Goal: Information Seeking & Learning: Learn about a topic

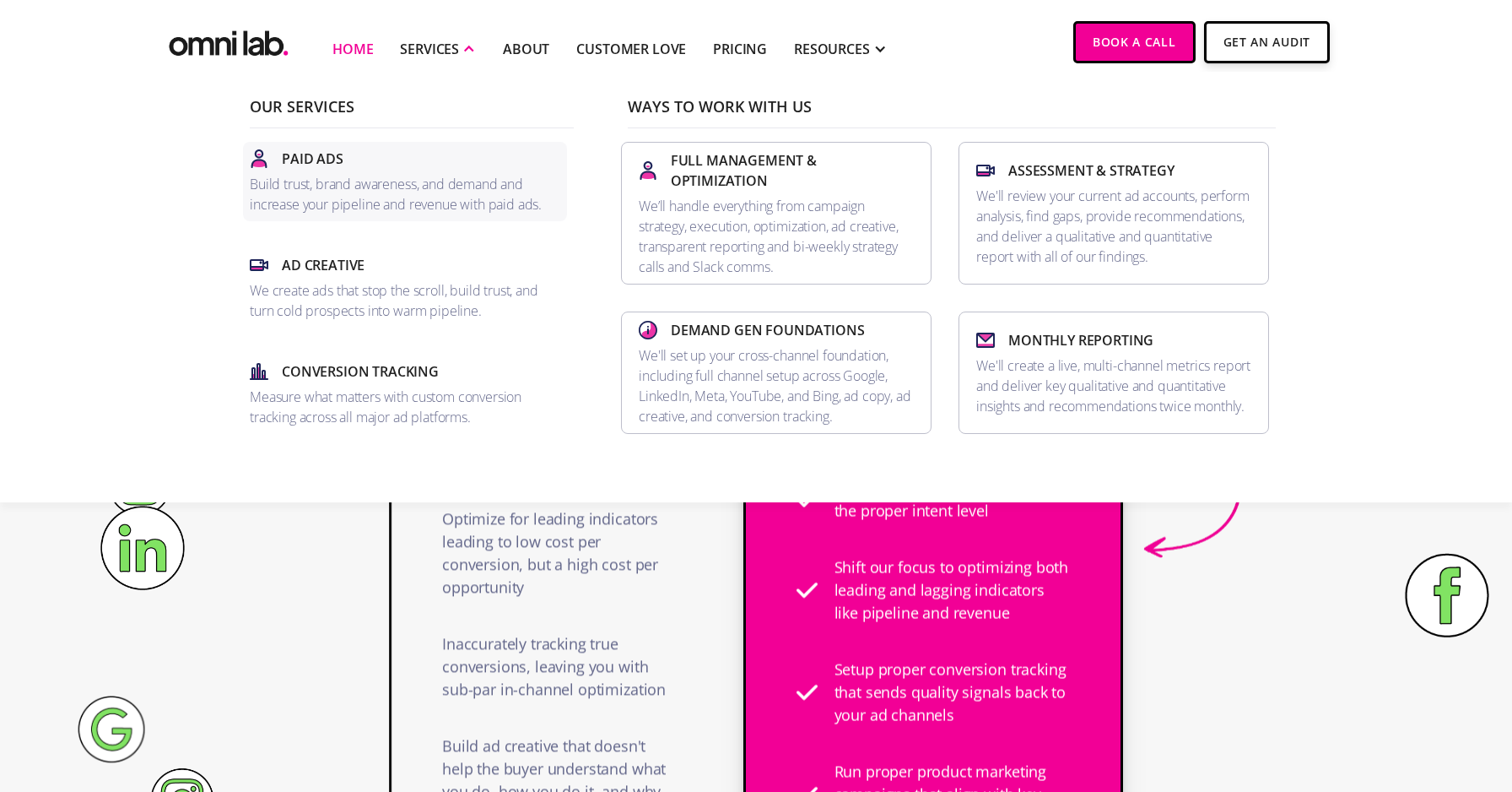
click at [372, 184] on p "Build trust, brand awareness, and demand and increase your pipeline and revenue…" at bounding box center [405, 194] width 310 height 41
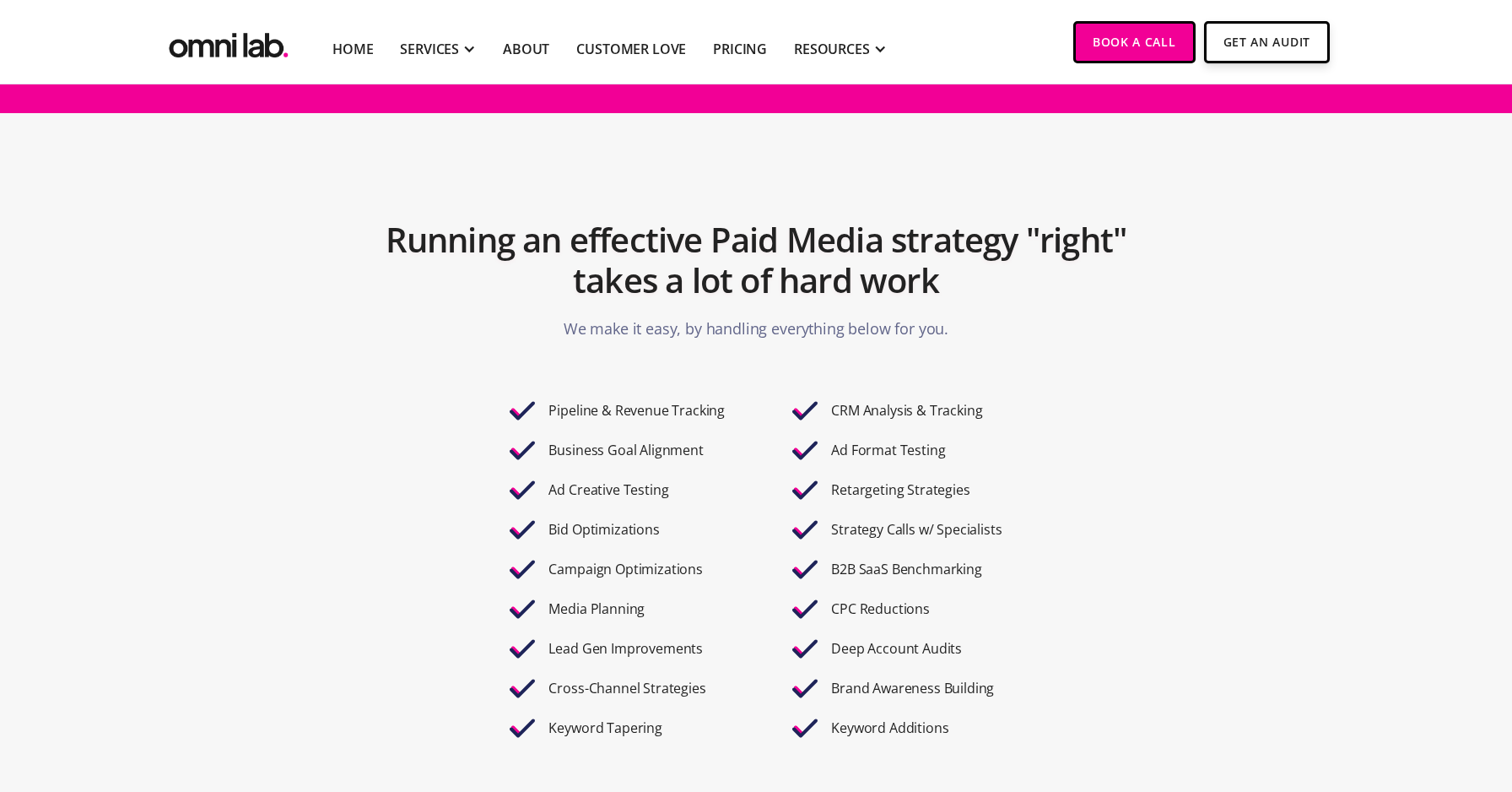
scroll to position [2863, 0]
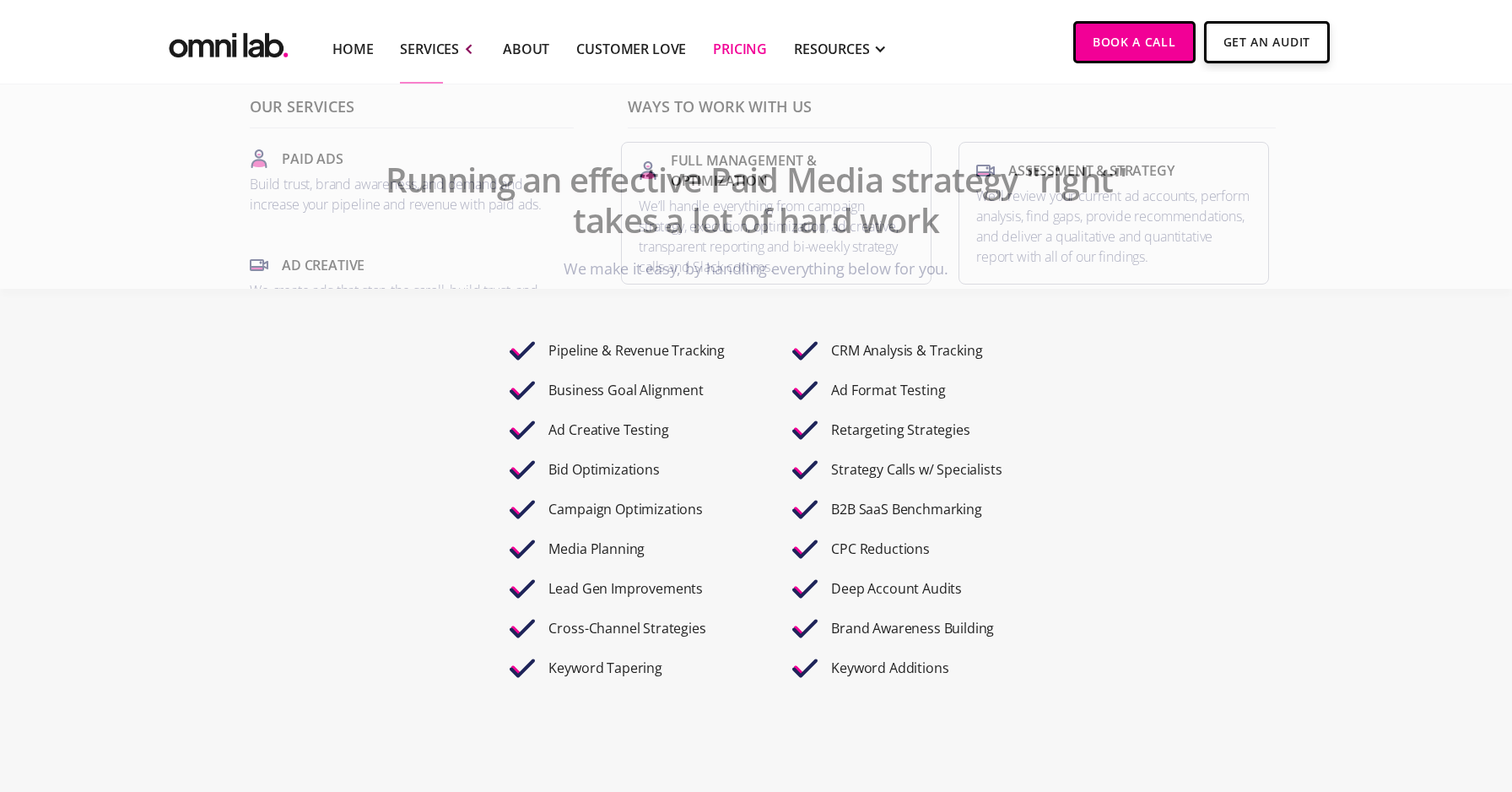
click at [760, 47] on link "Pricing" at bounding box center [739, 49] width 54 height 20
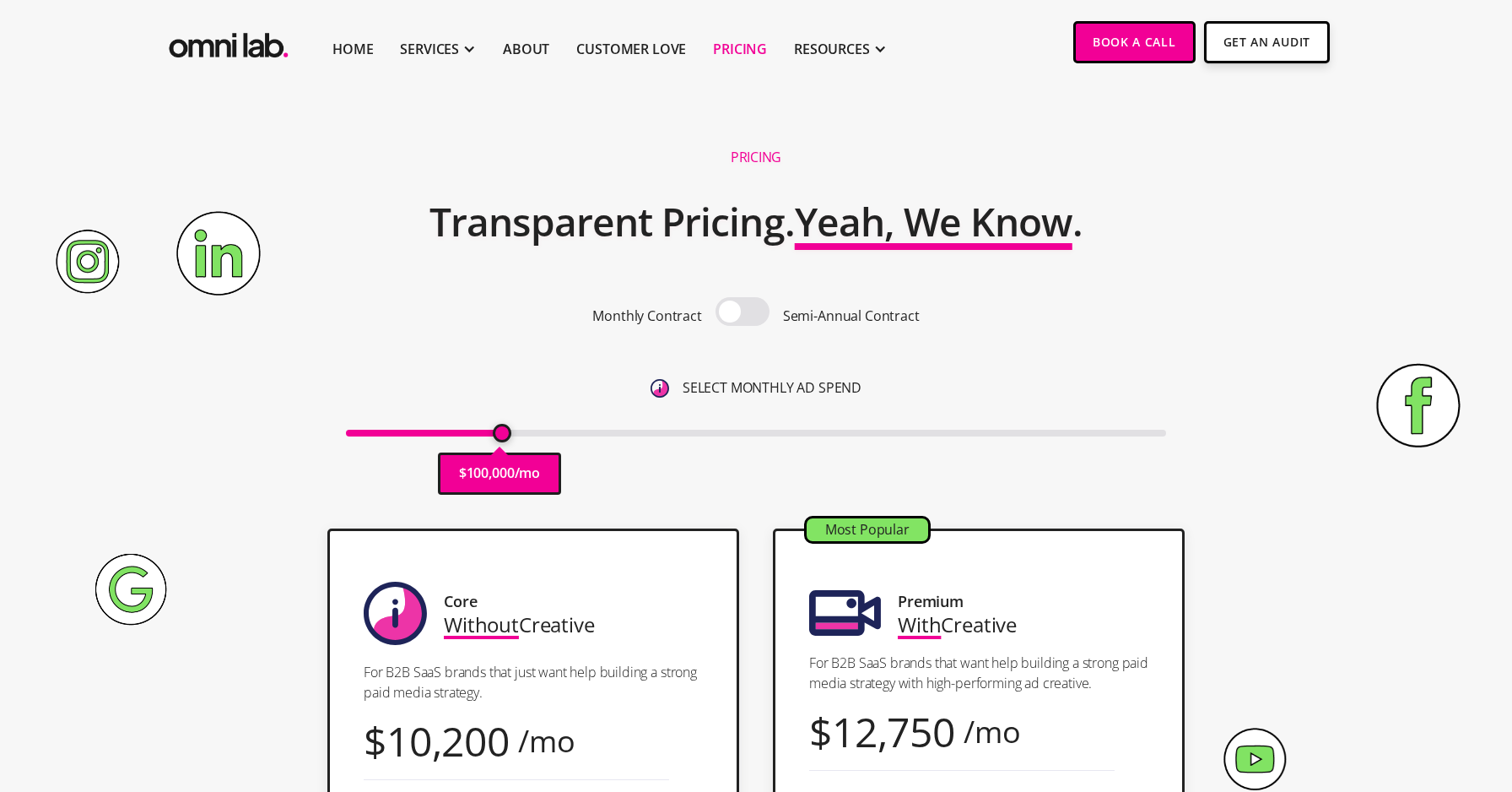
drag, startPoint x: 360, startPoint y: 432, endPoint x: 500, endPoint y: 431, distance: 140.0
click at [500, 431] on input "range" at bounding box center [756, 432] width 821 height 7
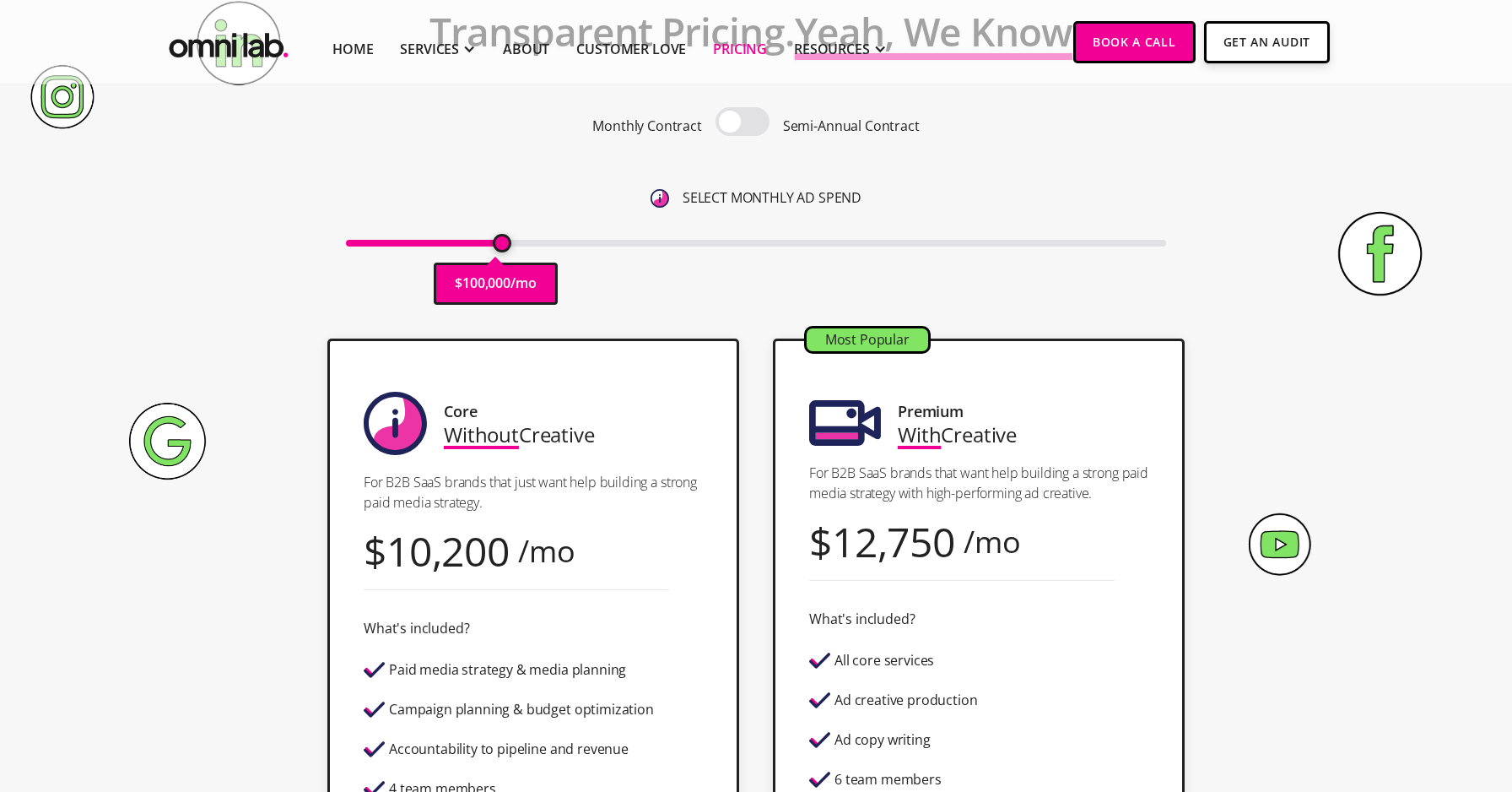
scroll to position [191, 0]
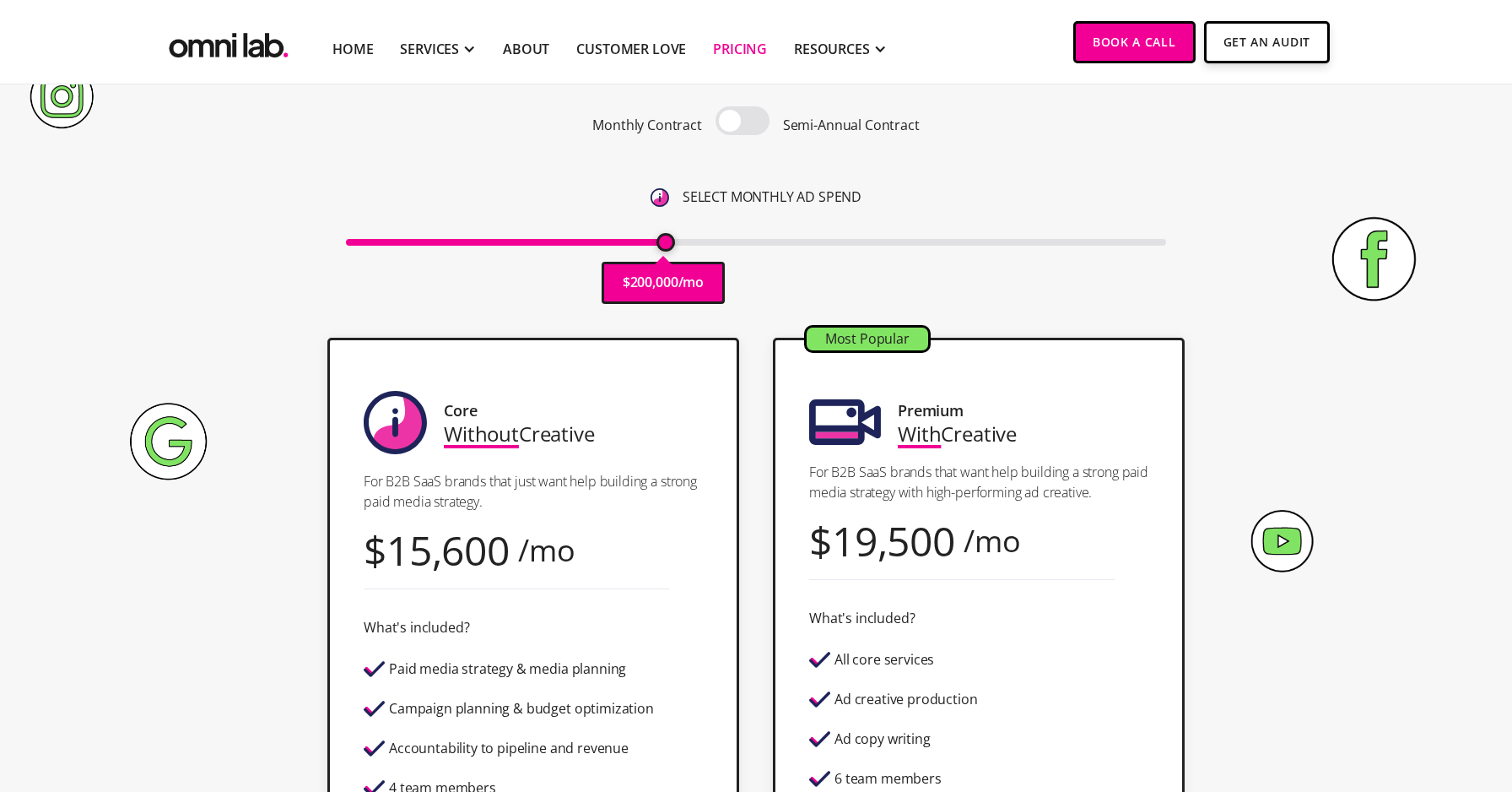
drag, startPoint x: 499, startPoint y: 242, endPoint x: 662, endPoint y: 244, distance: 163.0
type input "200000"
click at [662, 244] on input "range" at bounding box center [756, 242] width 821 height 7
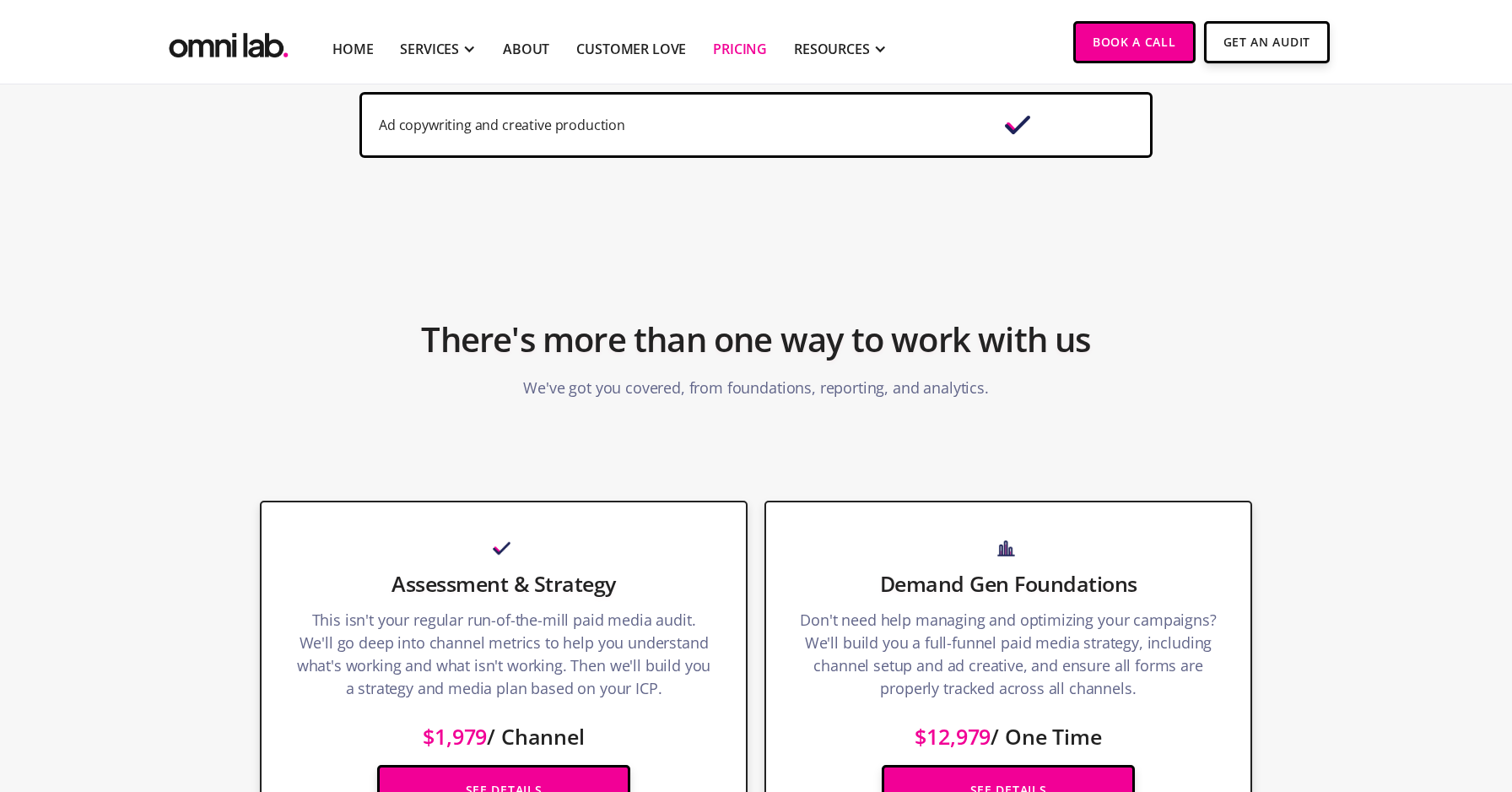
scroll to position [0, 0]
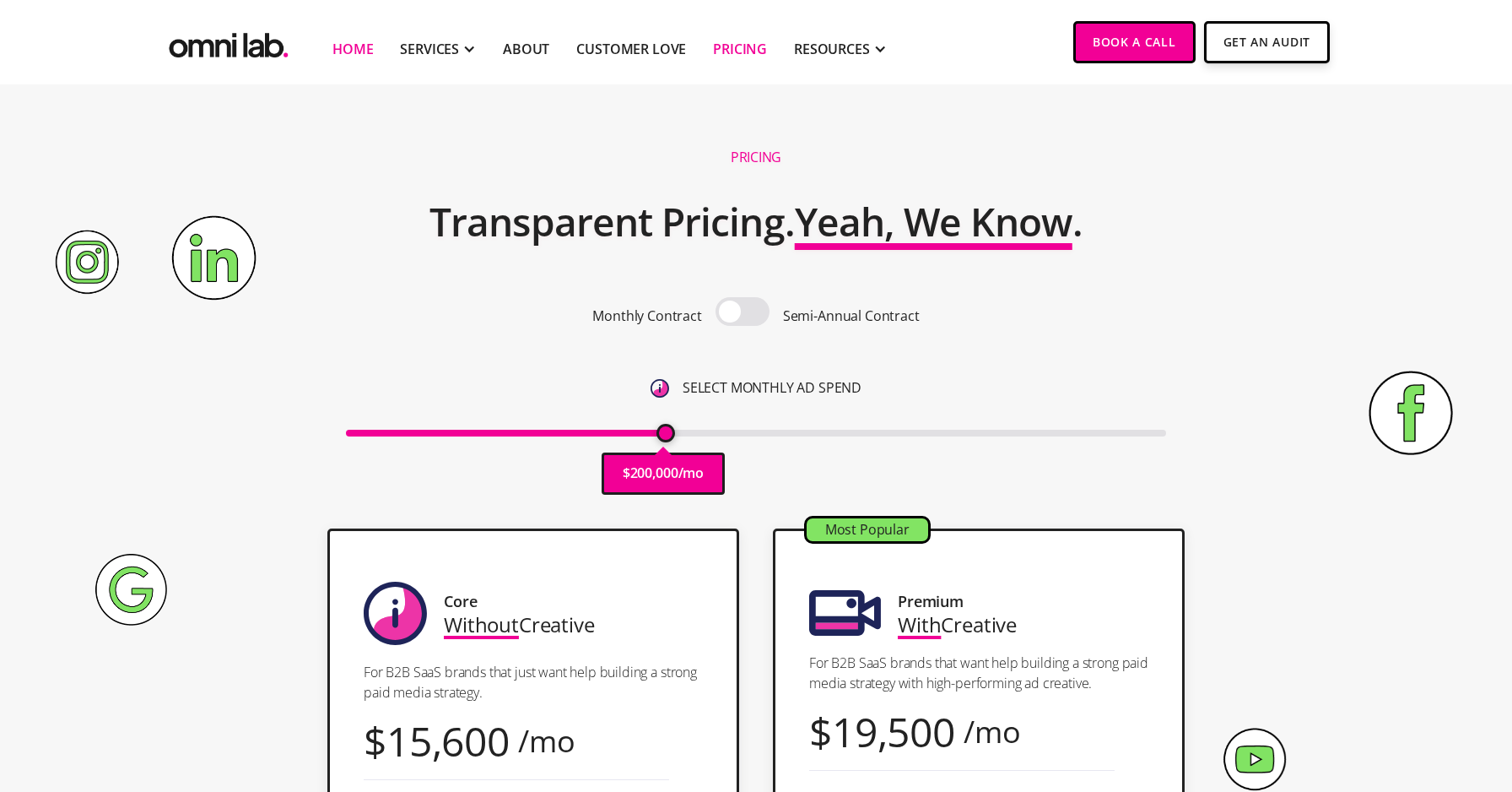
click at [358, 48] on link "Home" at bounding box center [353, 49] width 41 height 20
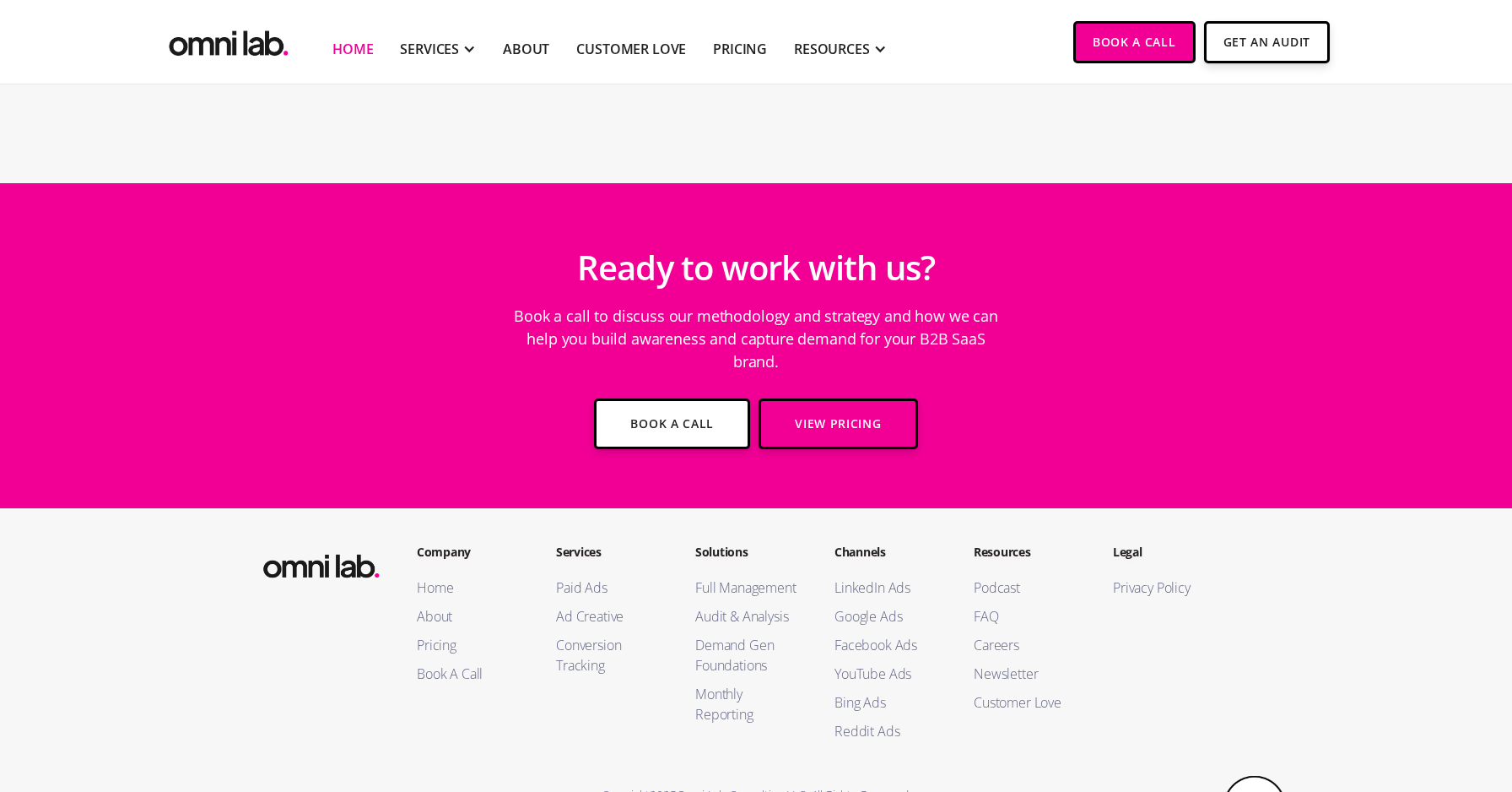
scroll to position [6014, 0]
